Goal: Information Seeking & Learning: Learn about a topic

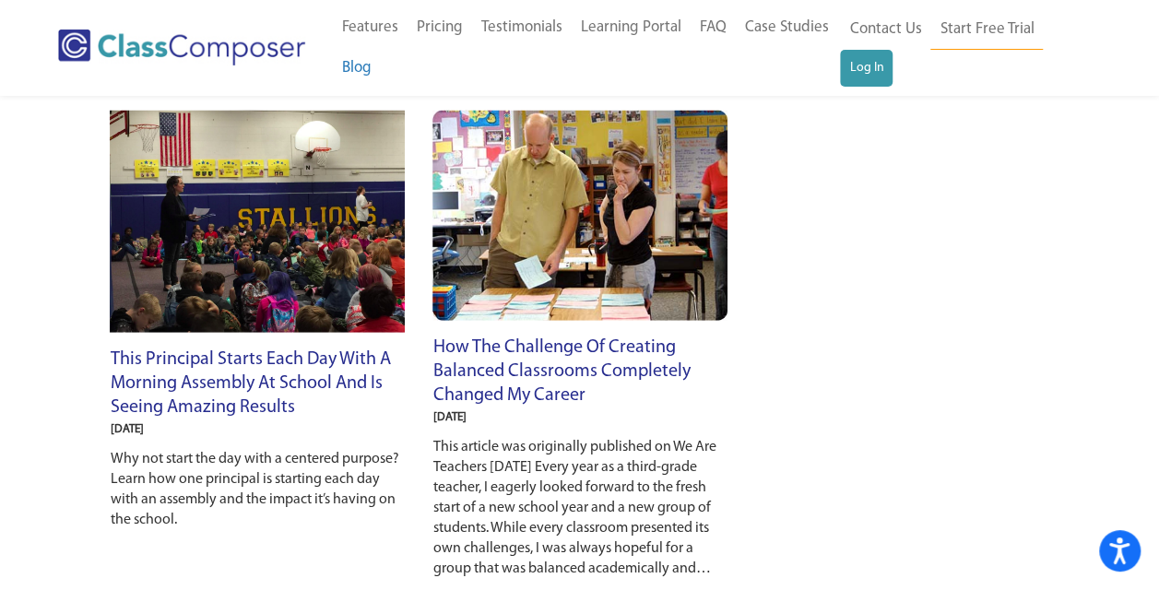
scroll to position [1680, 0]
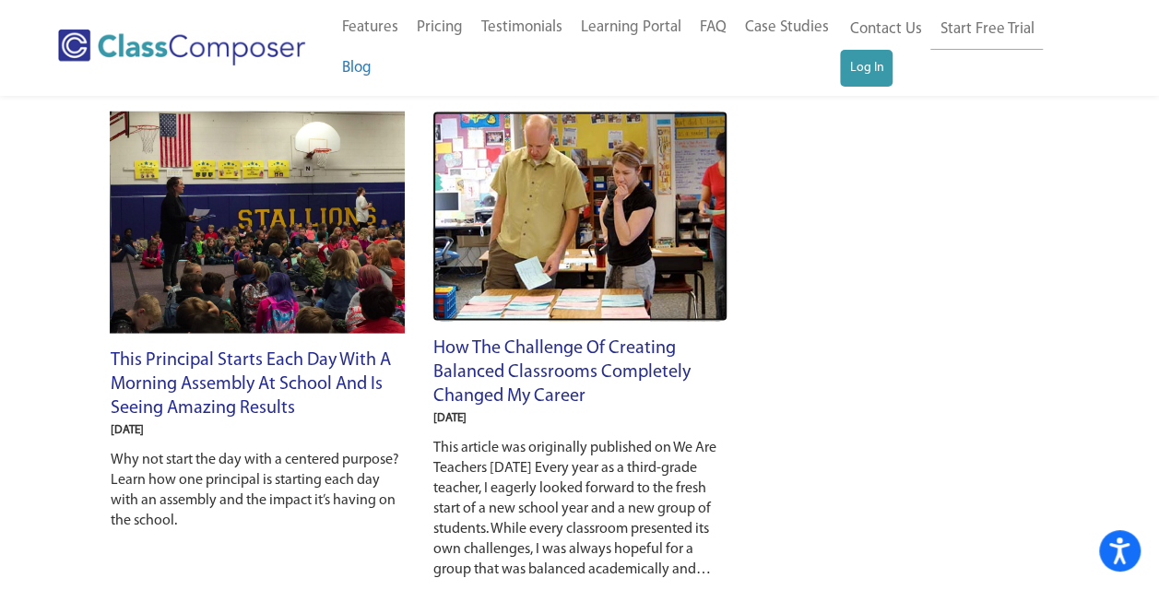
click at [616, 227] on img at bounding box center [579, 215] width 295 height 209
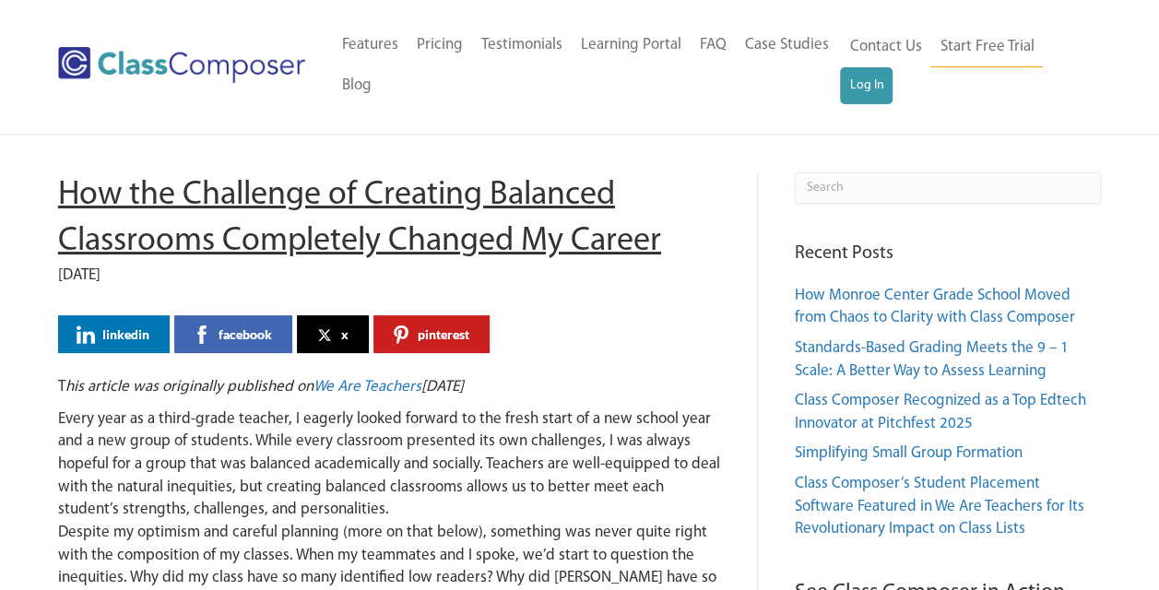
scroll to position [4, 0]
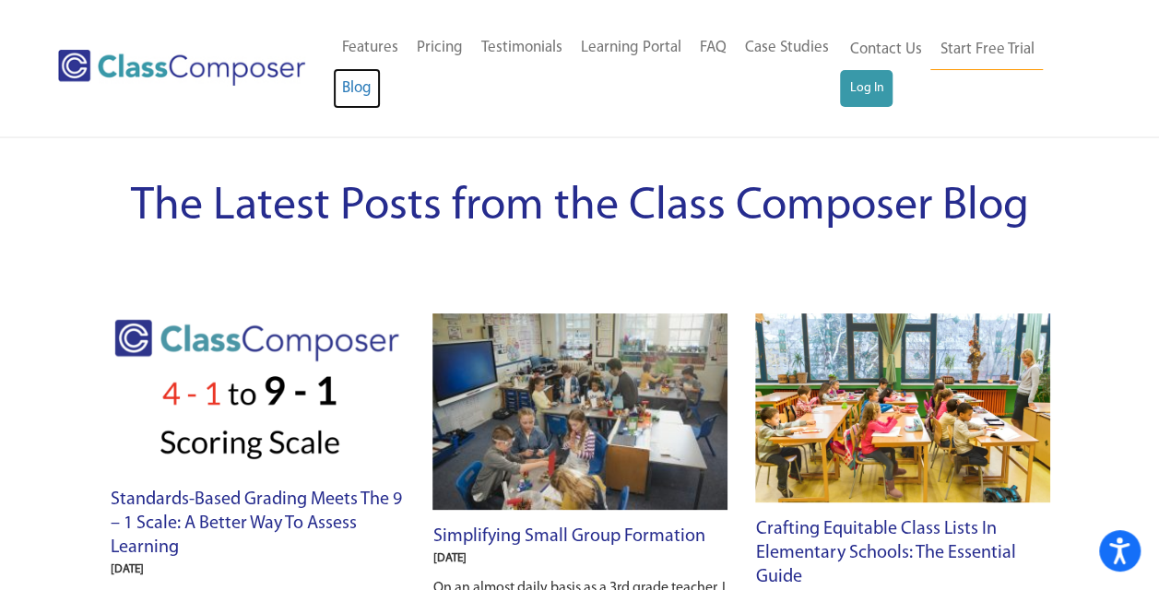
click at [361, 83] on link "Blog" at bounding box center [357, 88] width 48 height 41
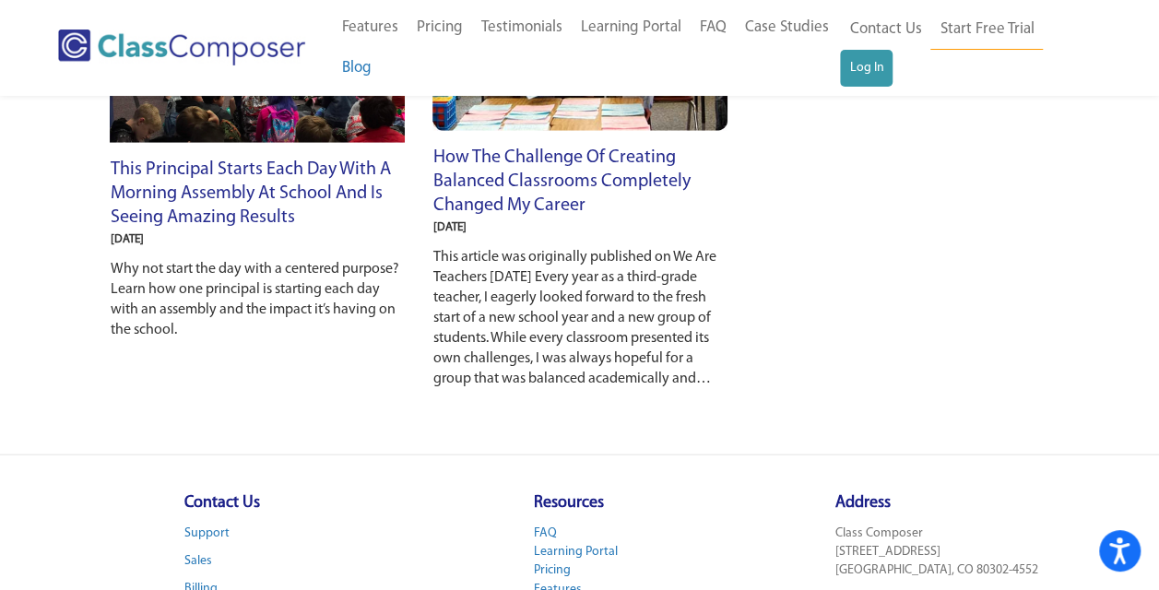
scroll to position [1880, 0]
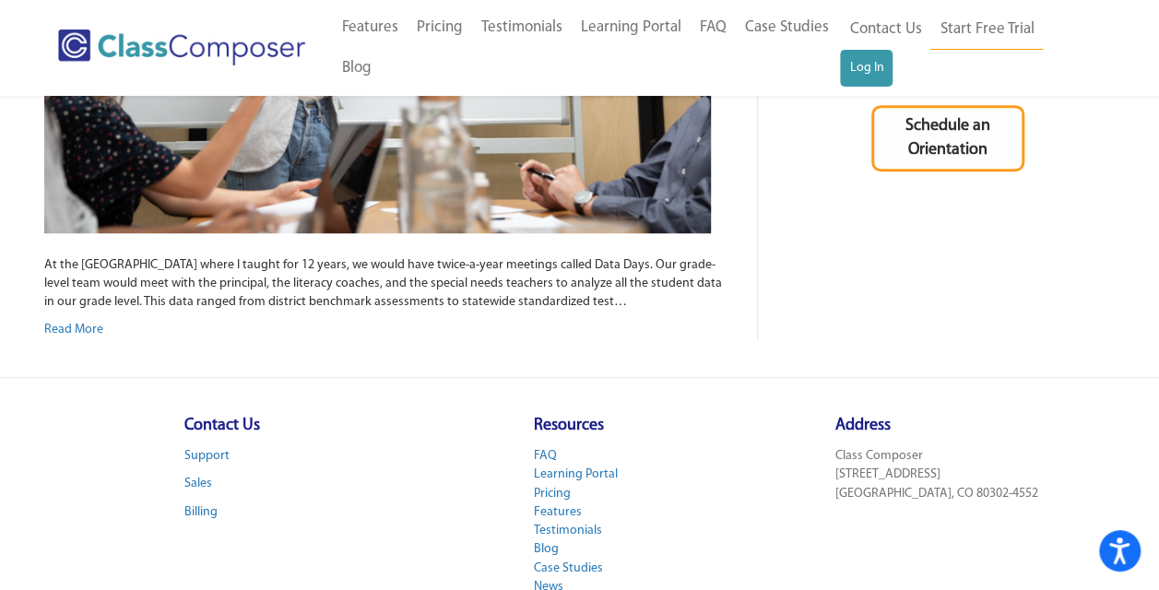
scroll to position [556, 0]
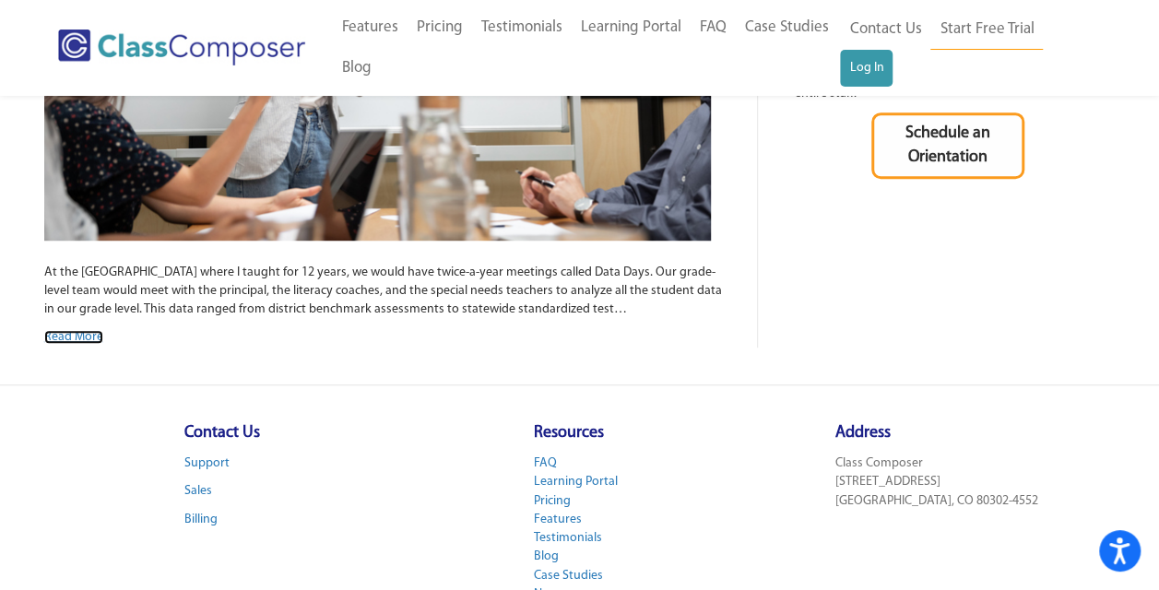
click at [80, 337] on link "Read More" at bounding box center [73, 337] width 59 height 14
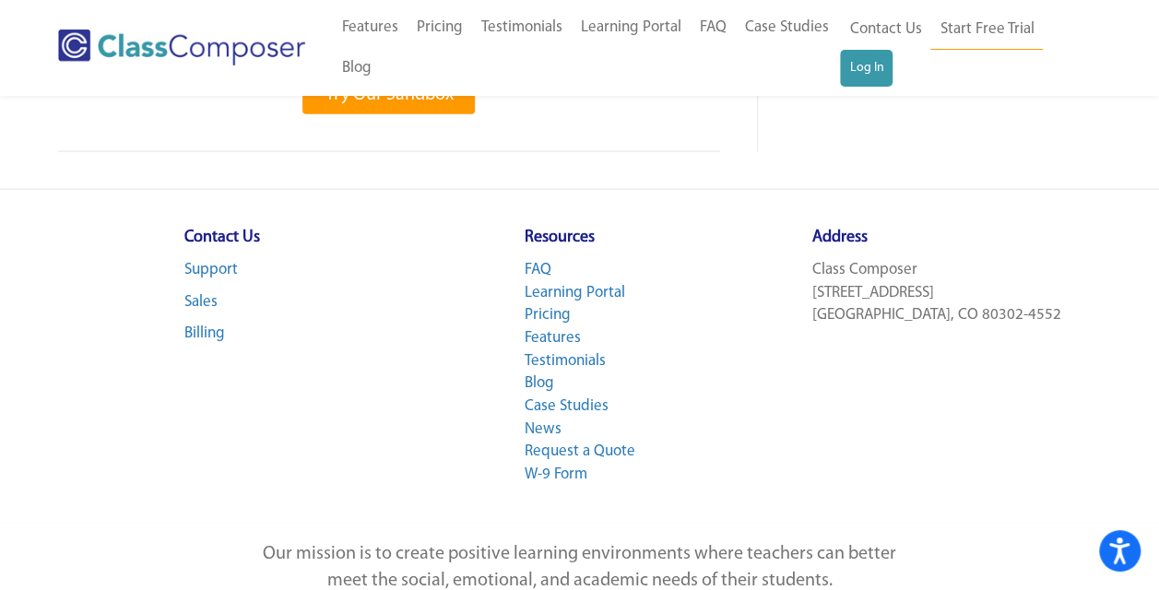
scroll to position [5564, 0]
